Goal: Task Accomplishment & Management: Manage account settings

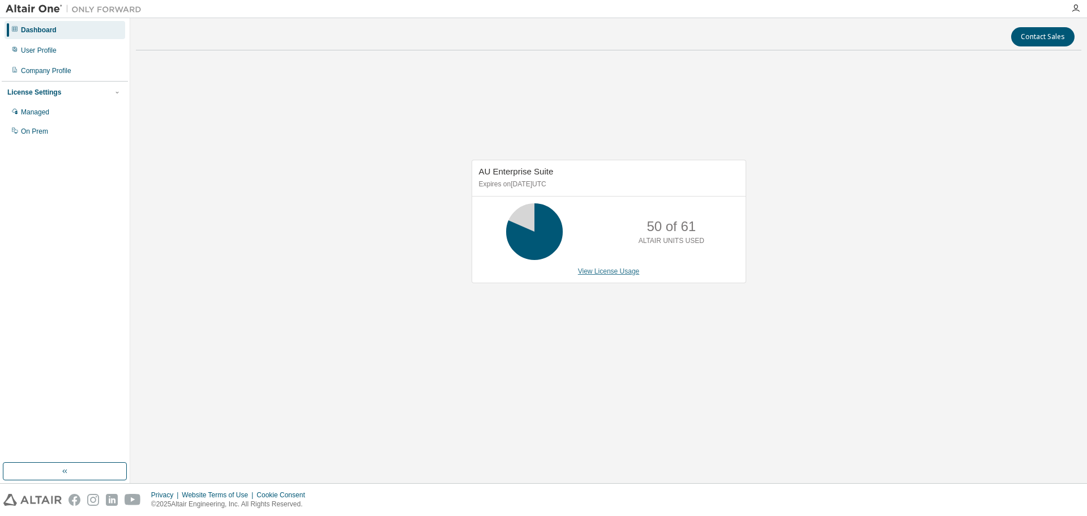
click at [615, 271] on link "View License Usage" at bounding box center [609, 271] width 62 height 8
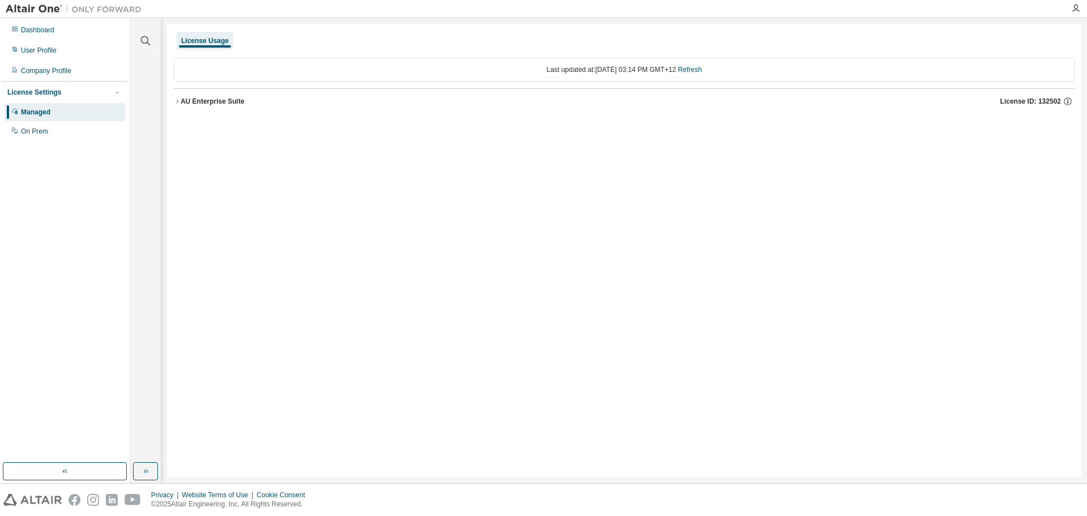
click at [180, 100] on icon "button" at bounding box center [177, 101] width 7 height 7
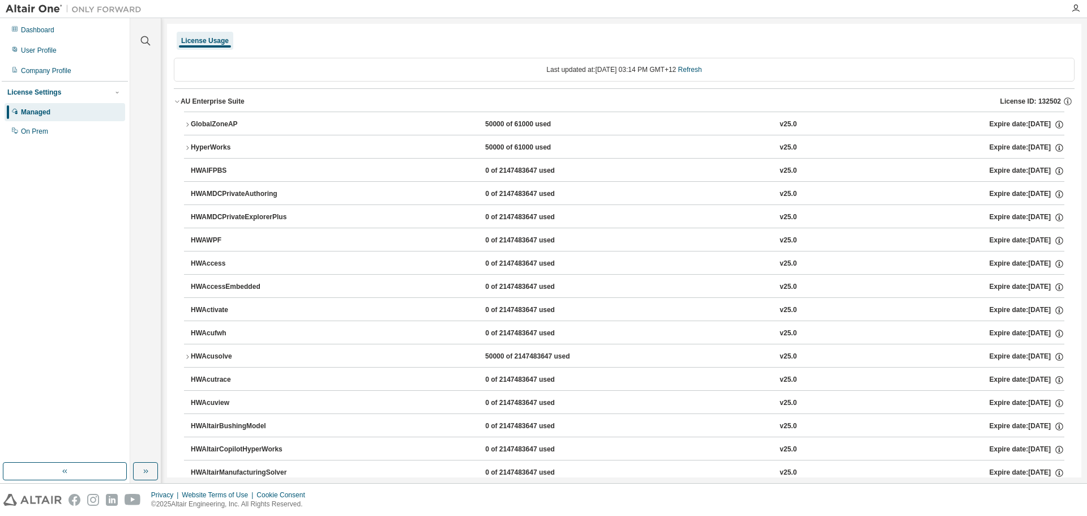
click at [186, 122] on icon "button" at bounding box center [187, 124] width 7 height 7
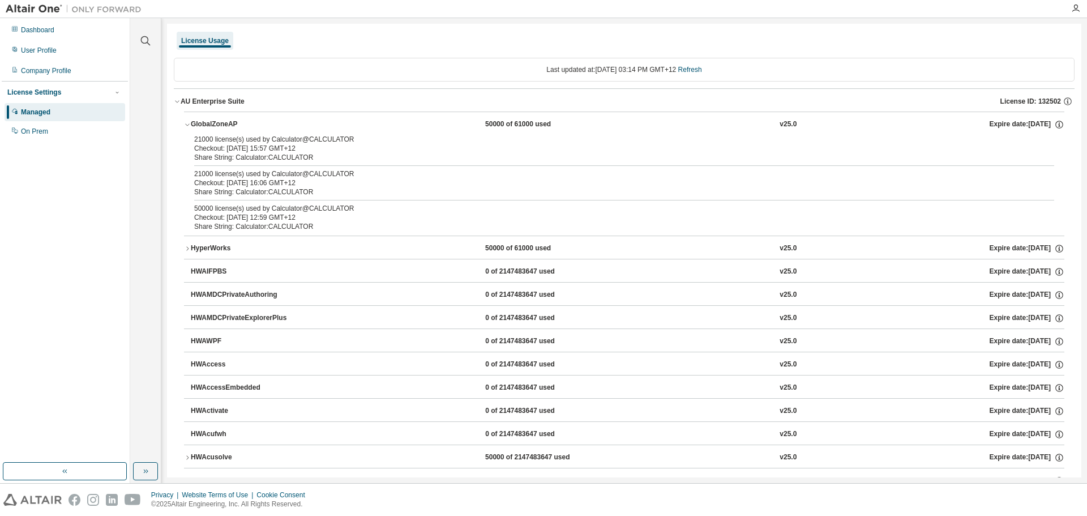
click at [186, 122] on icon "button" at bounding box center [187, 124] width 7 height 7
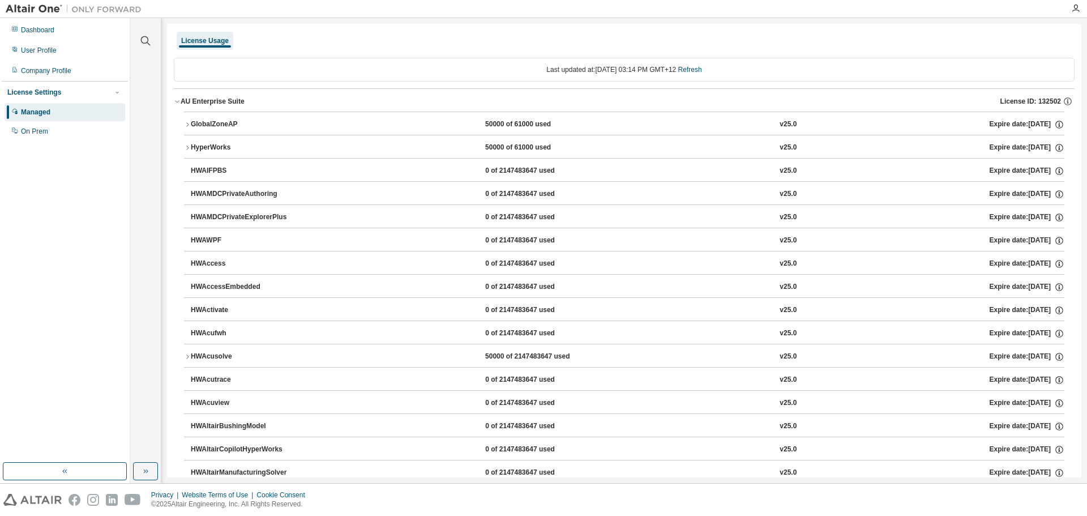
click at [62, 108] on div "Managed" at bounding box center [65, 112] width 121 height 18
click at [45, 33] on div "Dashboard" at bounding box center [37, 29] width 33 height 9
